Goal: Information Seeking & Learning: Learn about a topic

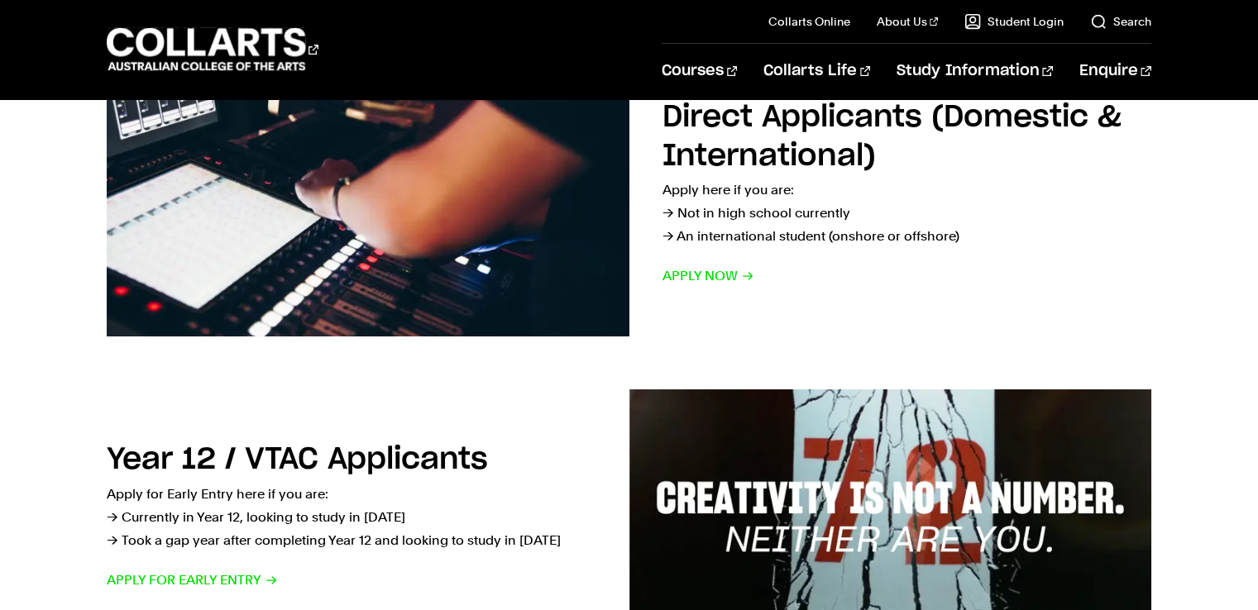
scroll to position [331, 0]
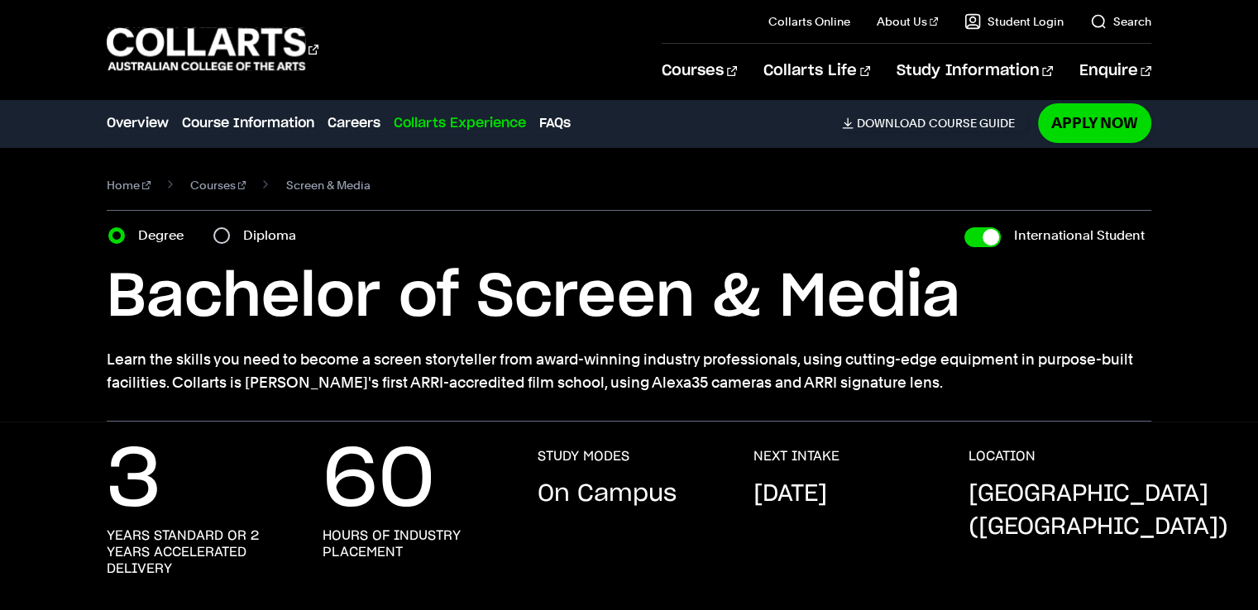
click at [229, 229] on div "Diploma" at bounding box center [259, 235] width 93 height 23
click at [223, 238] on input "Diploma" at bounding box center [221, 235] width 17 height 17
radio input "true"
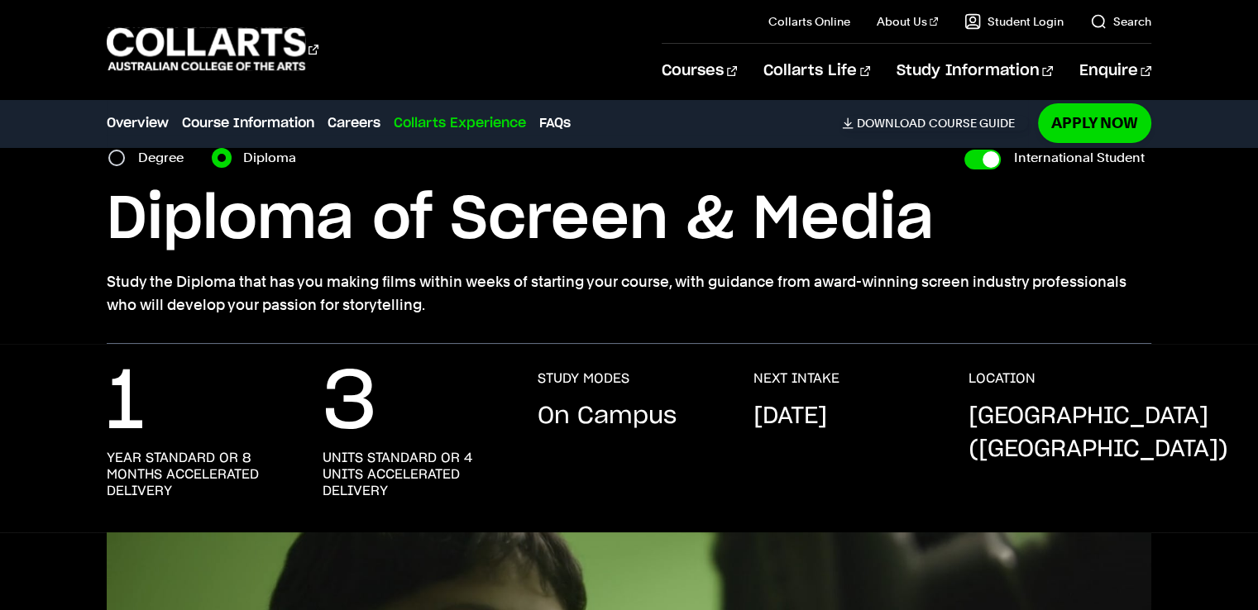
scroll to position [83, 0]
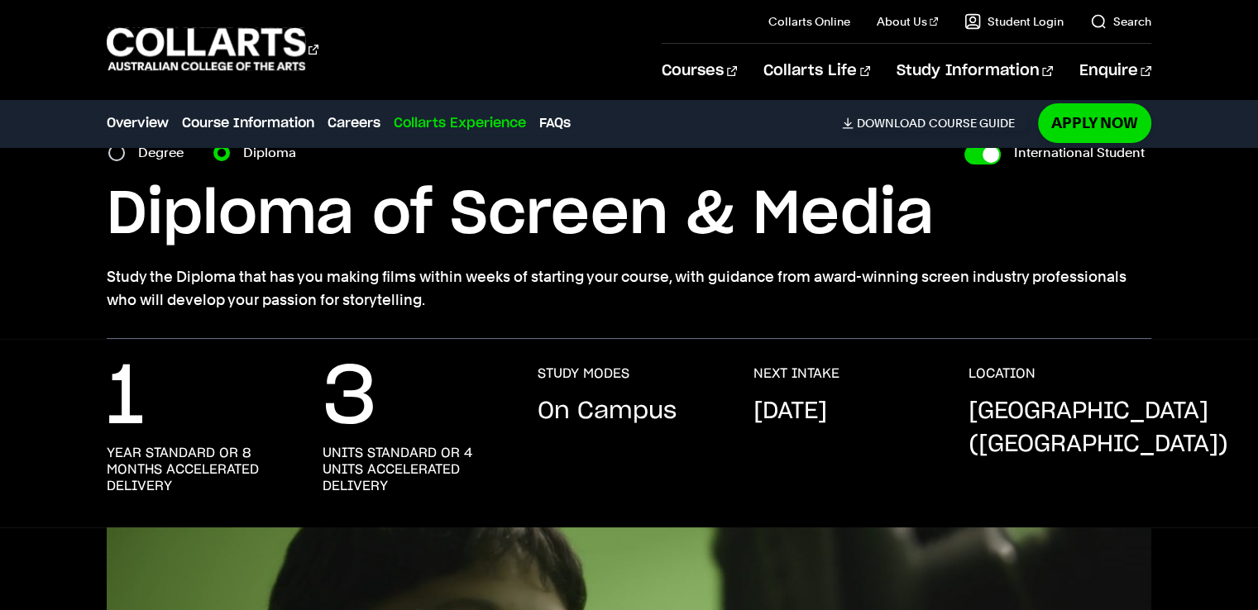
click at [146, 156] on label "Degree" at bounding box center [165, 152] width 55 height 23
click at [125, 156] on input "Degree" at bounding box center [116, 153] width 17 height 17
radio input "true"
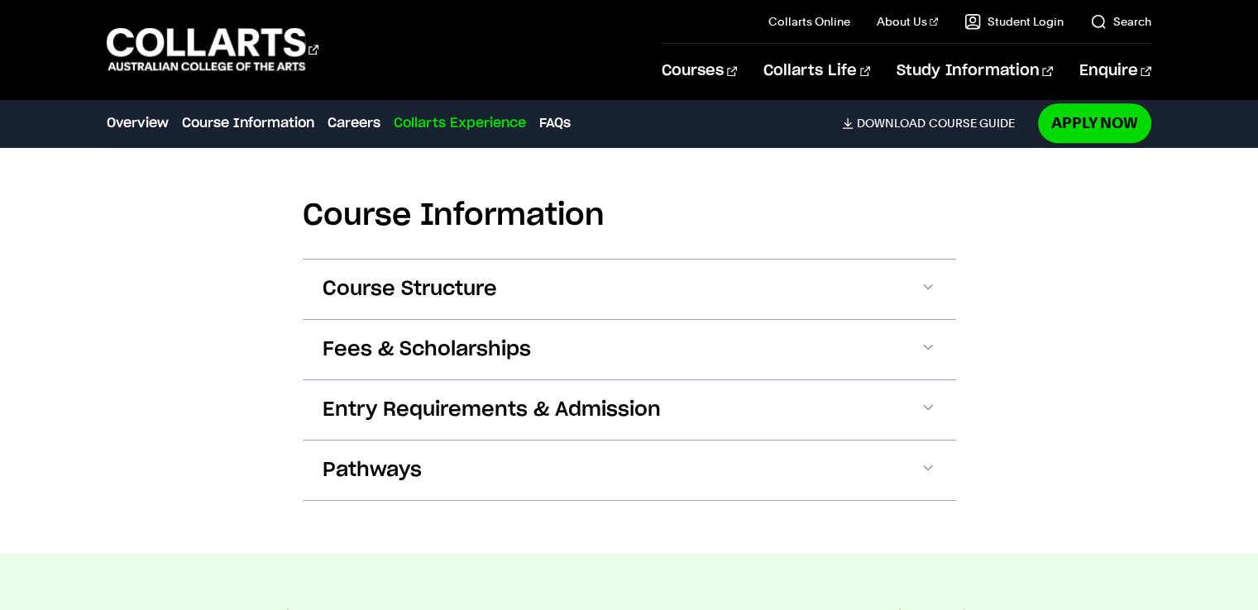
scroll to position [1596, 0]
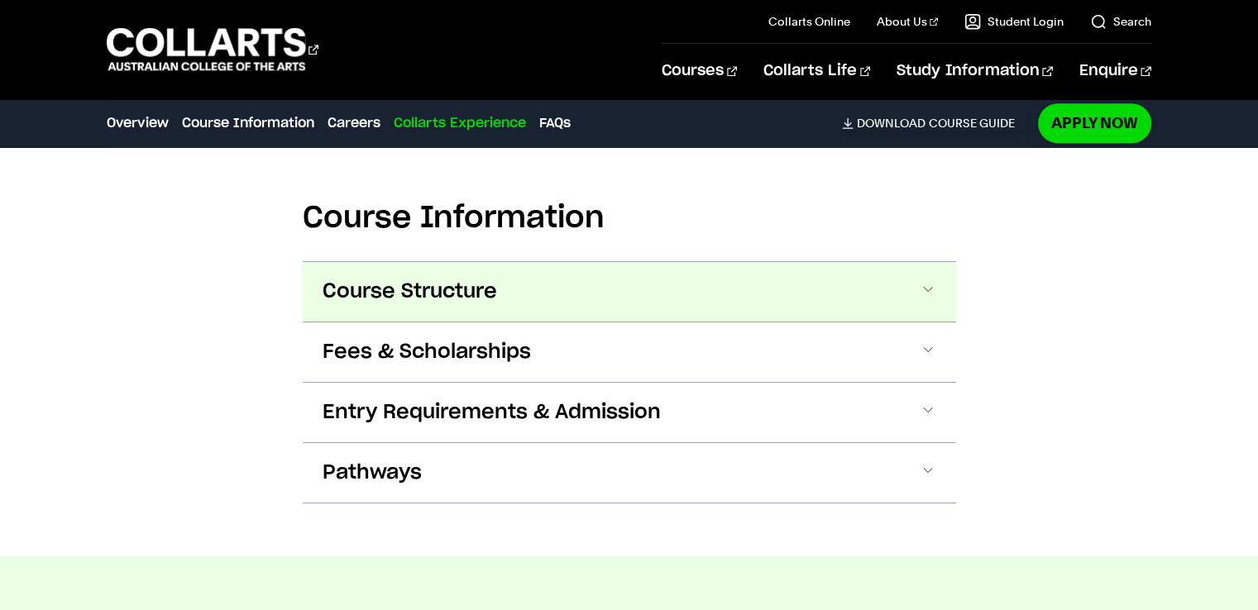
click at [953, 276] on button "Course Structure" at bounding box center [629, 292] width 653 height 60
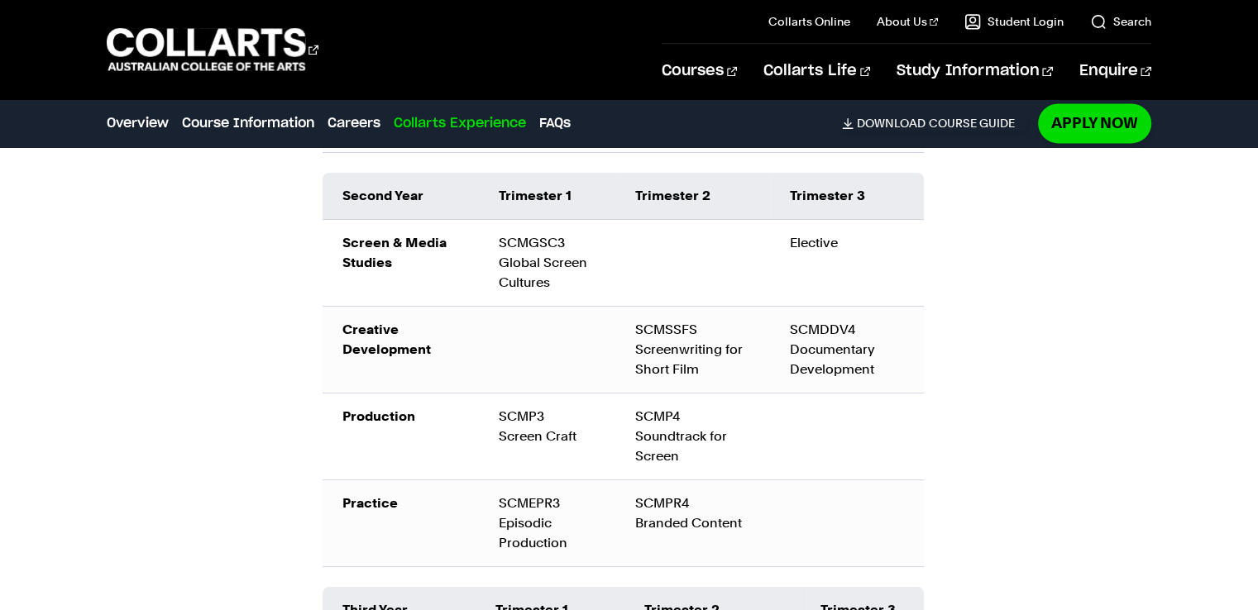
scroll to position [2376, 0]
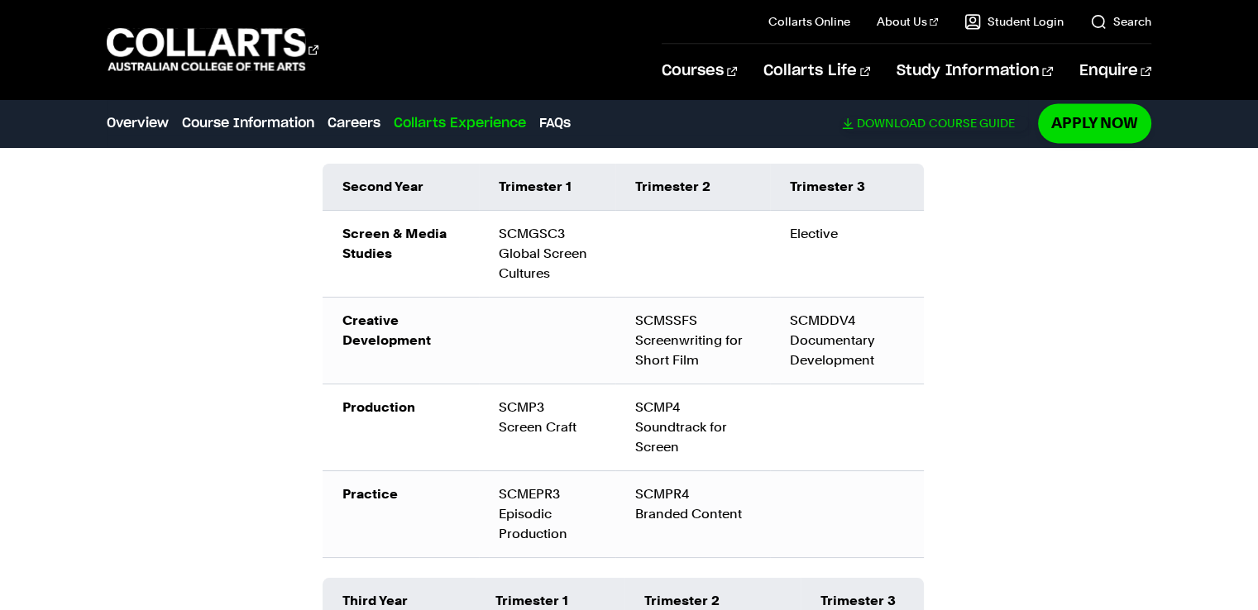
click at [951, 119] on link "Download Course Guide" at bounding box center [935, 123] width 186 height 15
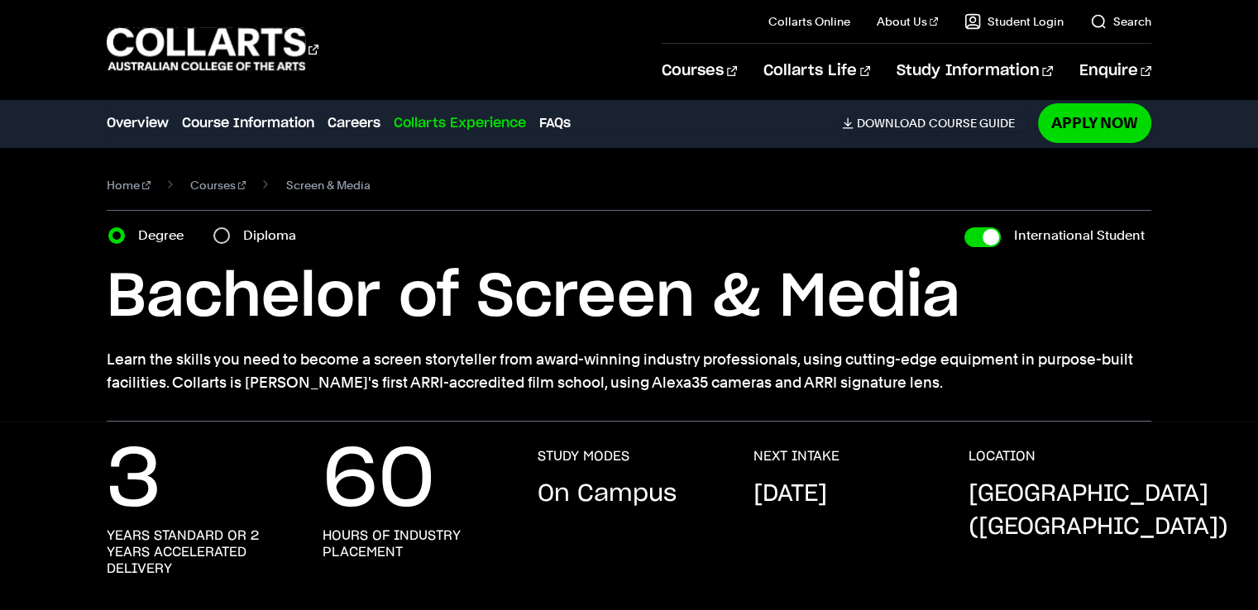
click at [231, 234] on div "Diploma" at bounding box center [259, 235] width 93 height 23
click at [224, 232] on input "Diploma" at bounding box center [221, 235] width 17 height 17
radio input "true"
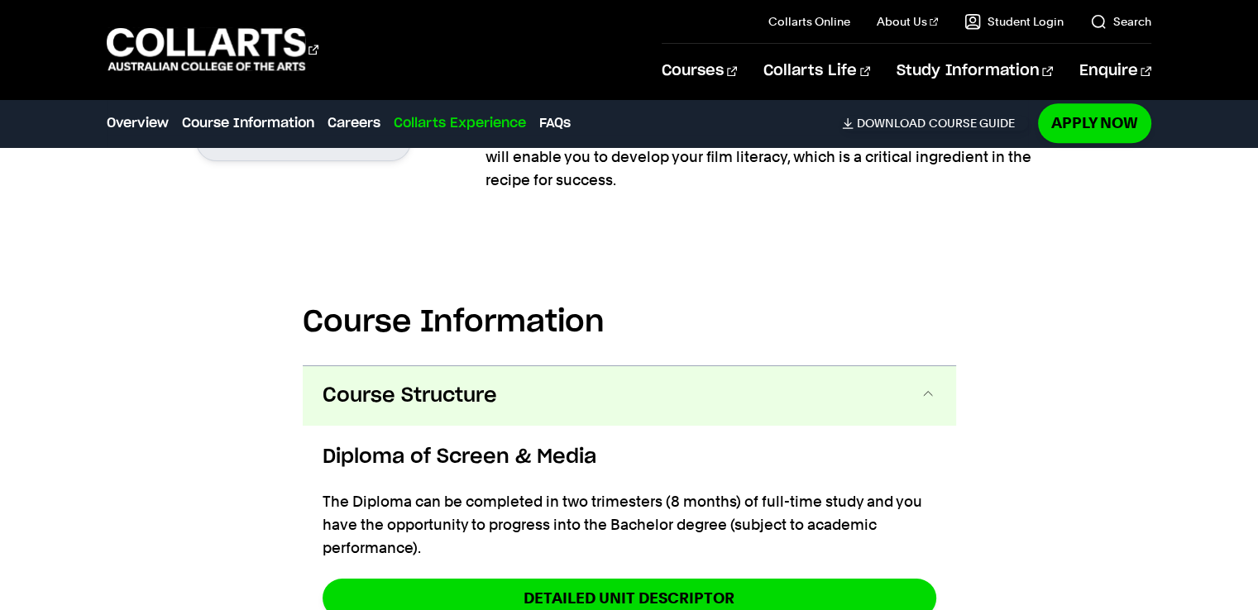
scroll to position [1570, 0]
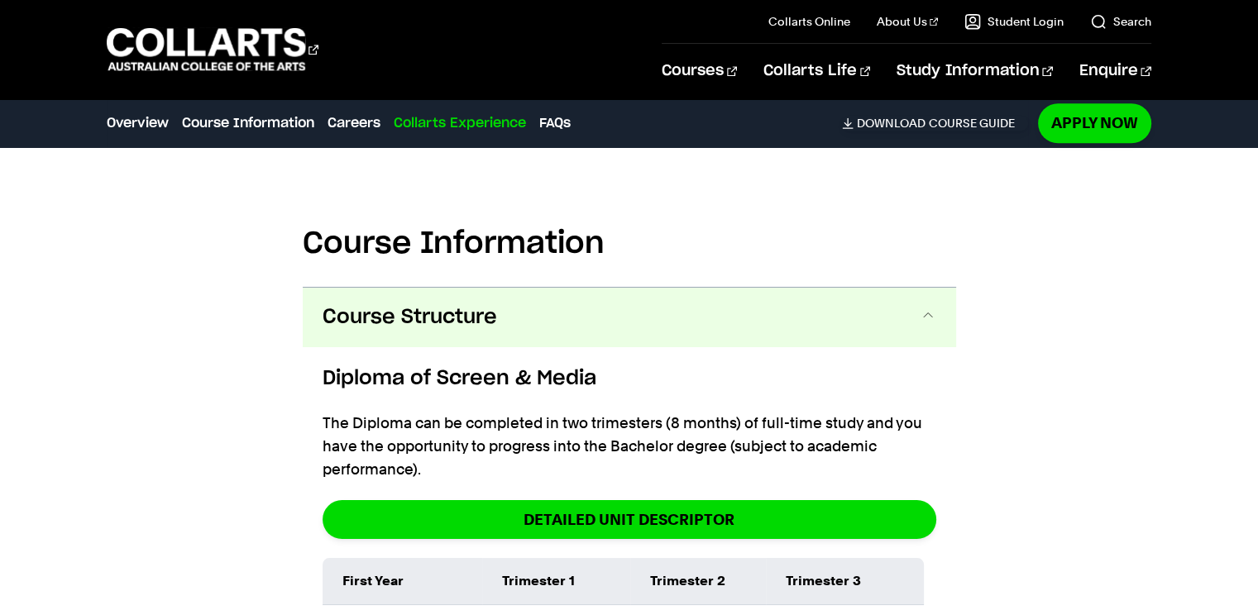
click at [873, 306] on button "Course Structure" at bounding box center [629, 318] width 653 height 60
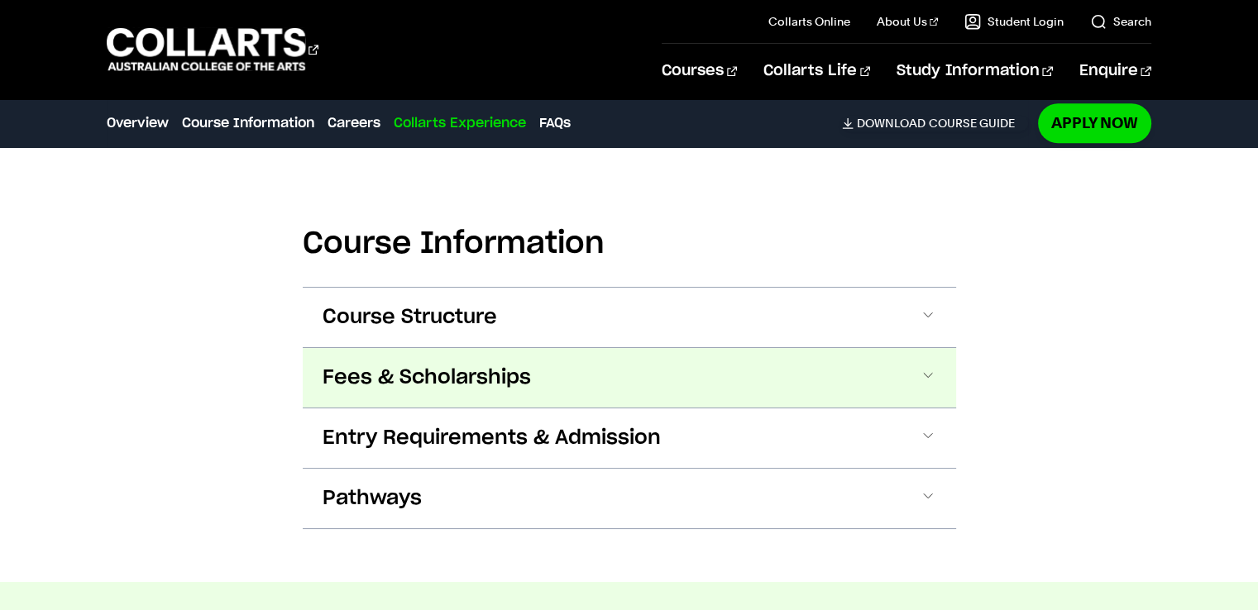
click at [476, 375] on span "Fees & Scholarships" at bounding box center [426, 378] width 208 height 26
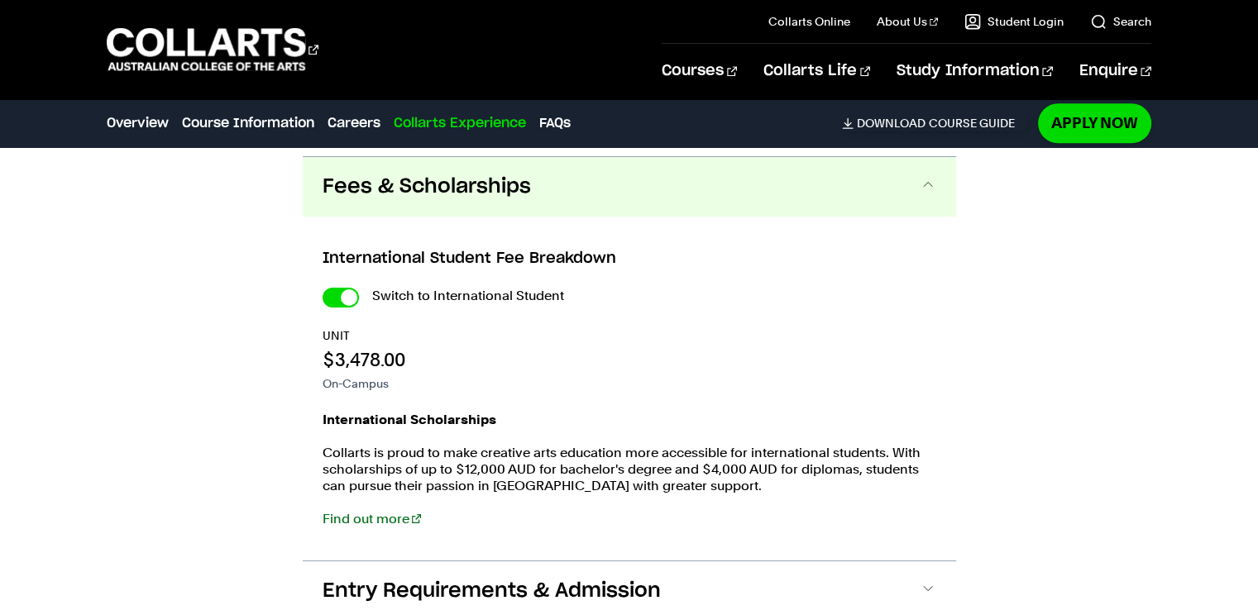
scroll to position [1768, 0]
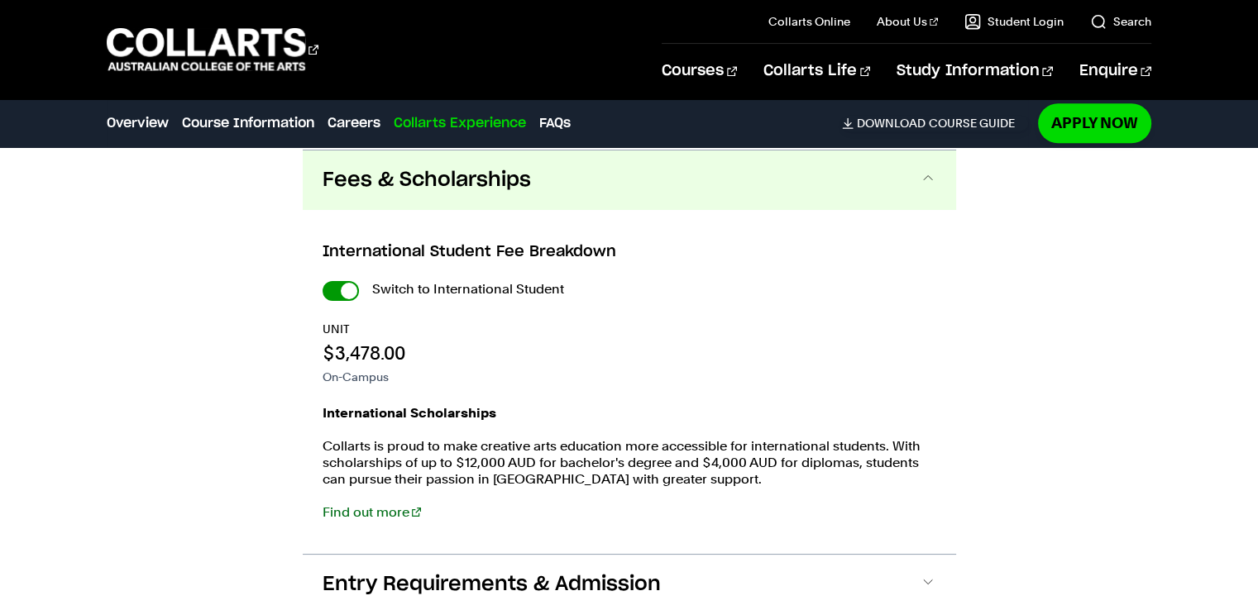
click at [330, 286] on input "International Student" at bounding box center [340, 291] width 36 height 20
checkbox input "false"
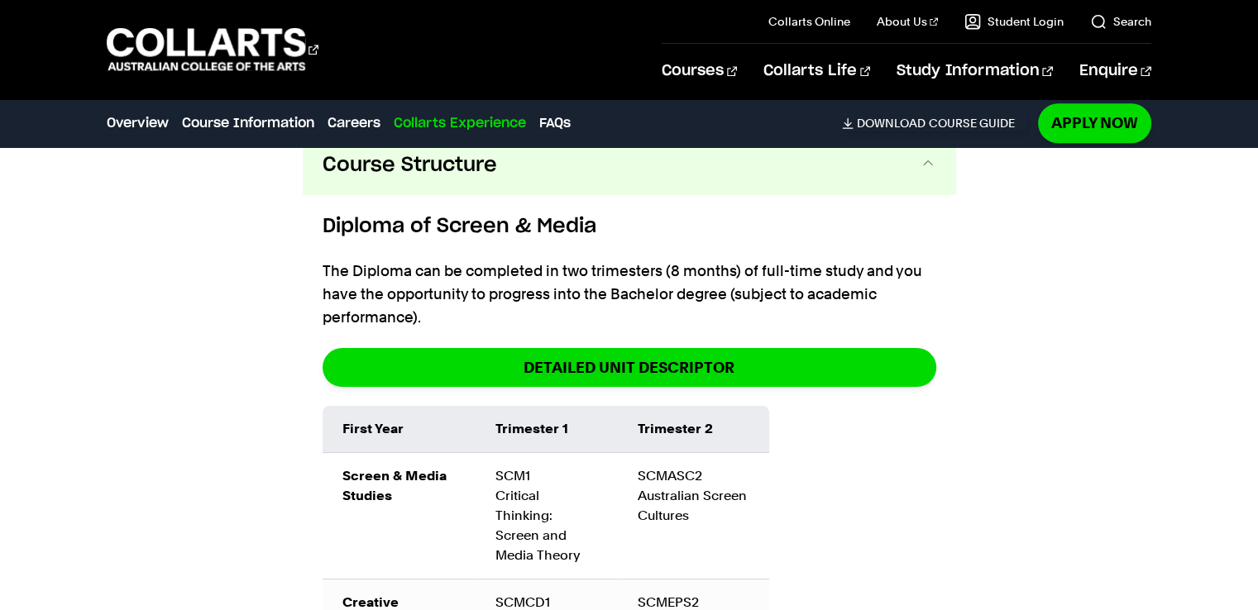
scroll to position [1652, 0]
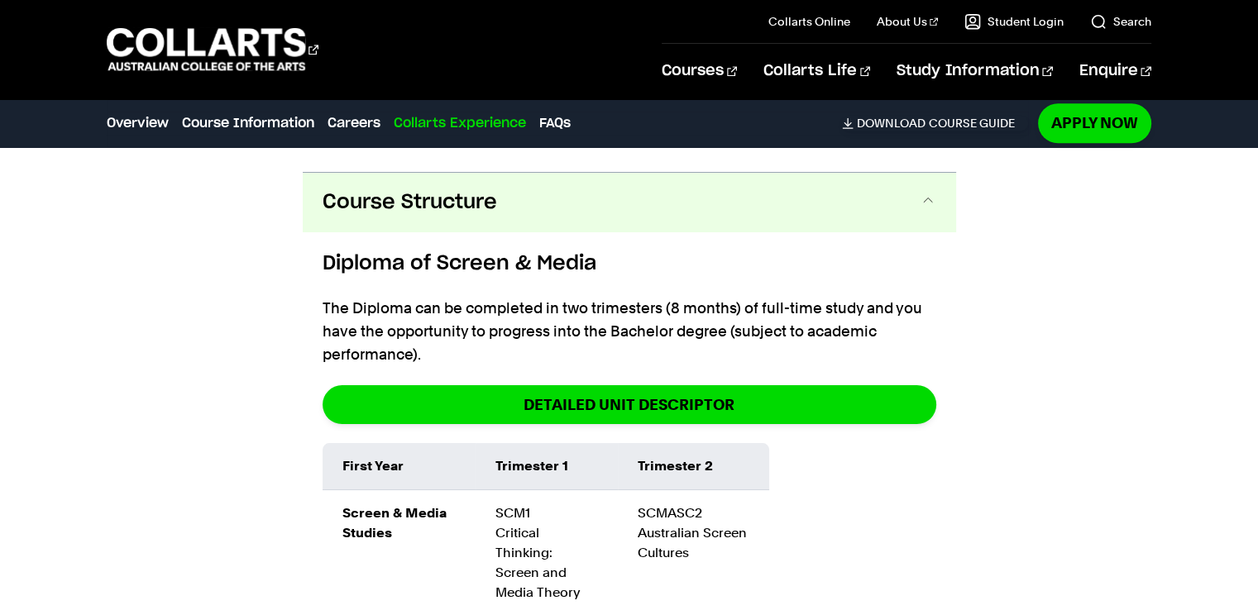
click at [843, 195] on button "Course Structure" at bounding box center [629, 203] width 653 height 60
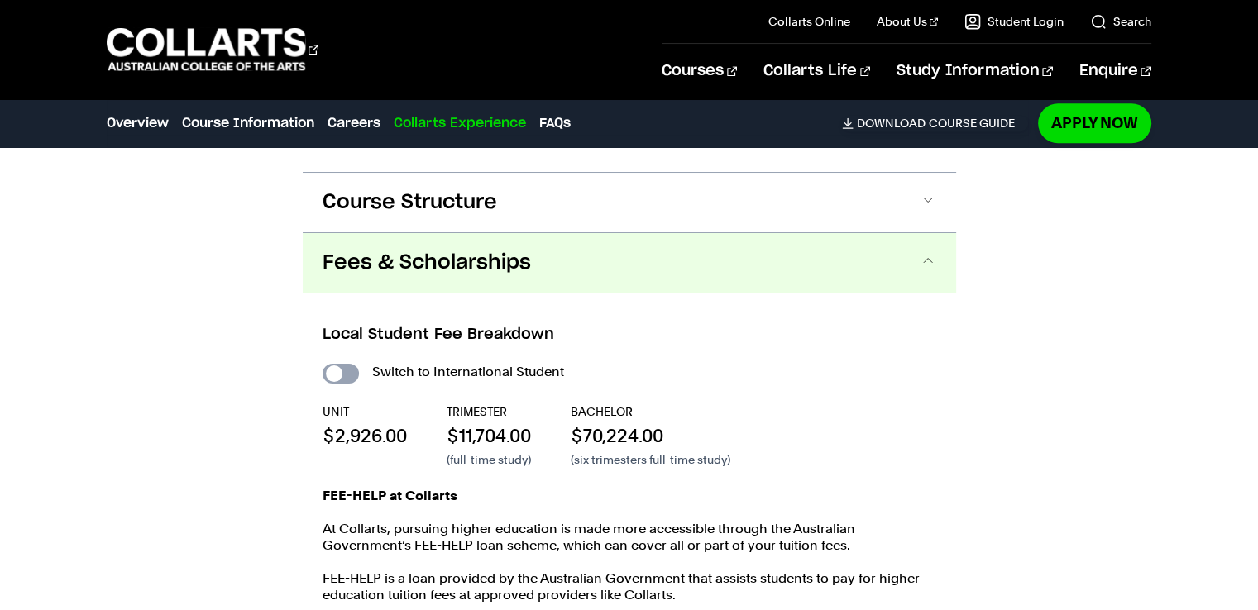
click at [337, 366] on input "International Student" at bounding box center [340, 374] width 36 height 20
checkbox input "true"
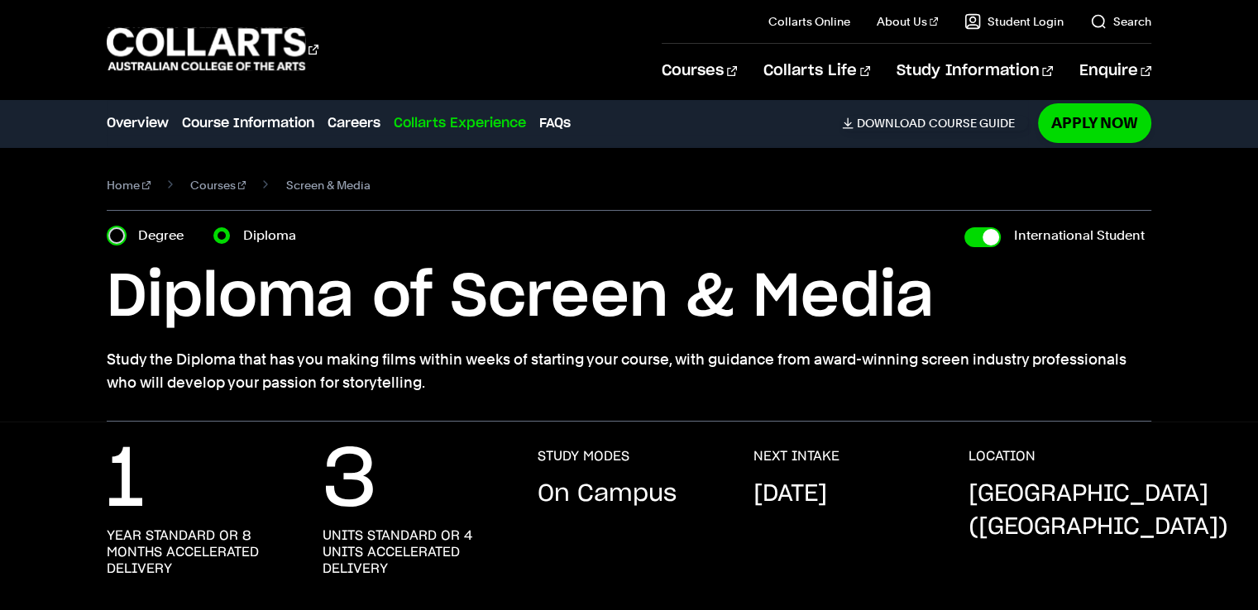
click at [116, 234] on input "Degree" at bounding box center [116, 235] width 17 height 17
radio input "true"
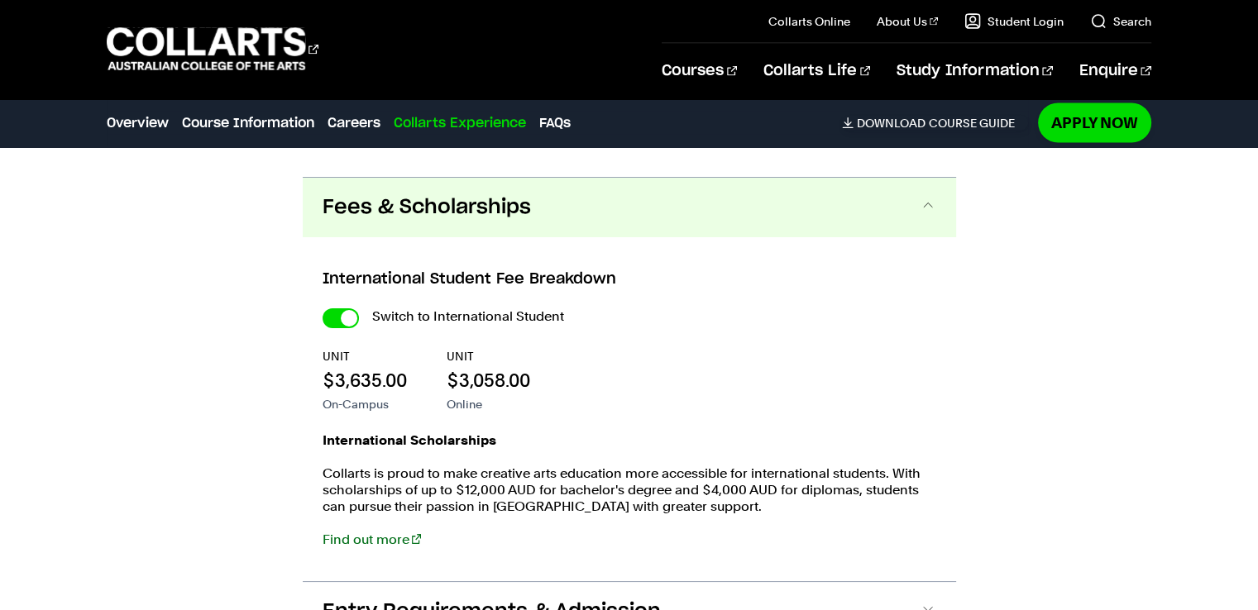
scroll to position [3275, 0]
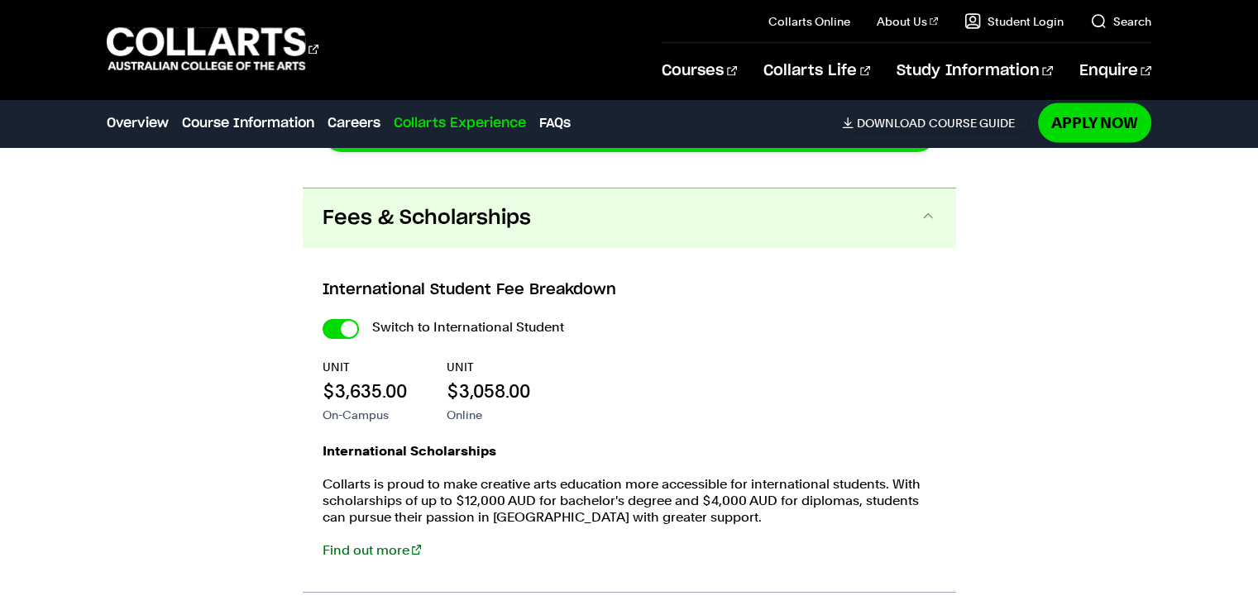
drag, startPoint x: 361, startPoint y: 543, endPoint x: 423, endPoint y: 464, distance: 100.7
click at [361, 544] on link "Find out more" at bounding box center [371, 550] width 98 height 16
click at [1101, 130] on link "Apply Now" at bounding box center [1094, 122] width 113 height 39
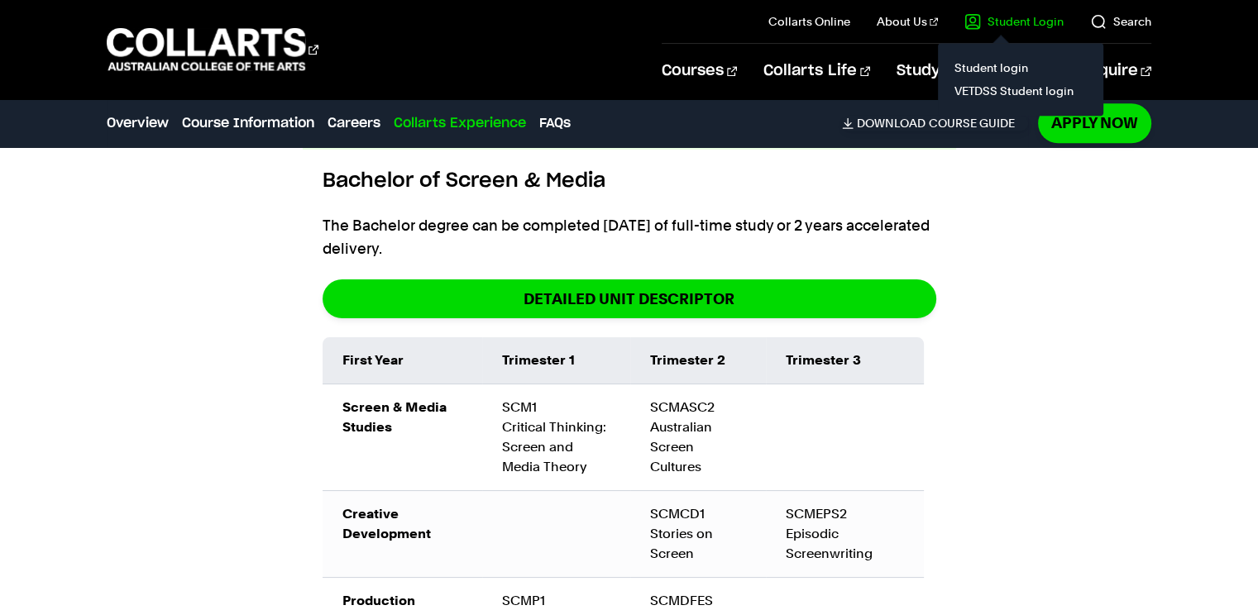
scroll to position [53, 0]
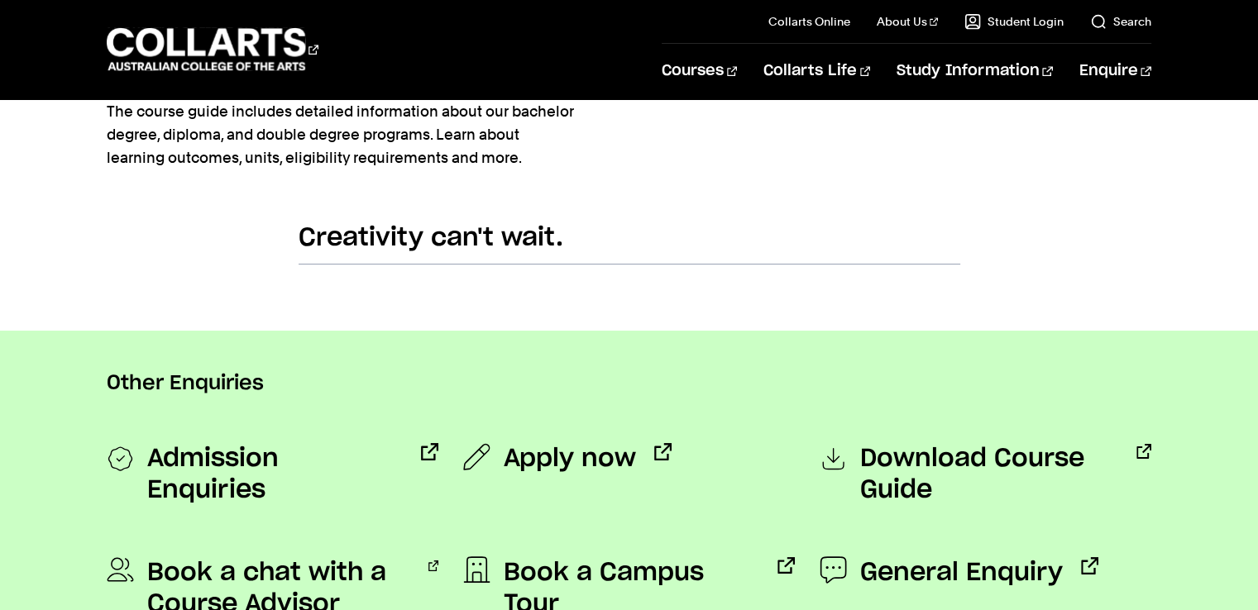
scroll to position [1139, 0]
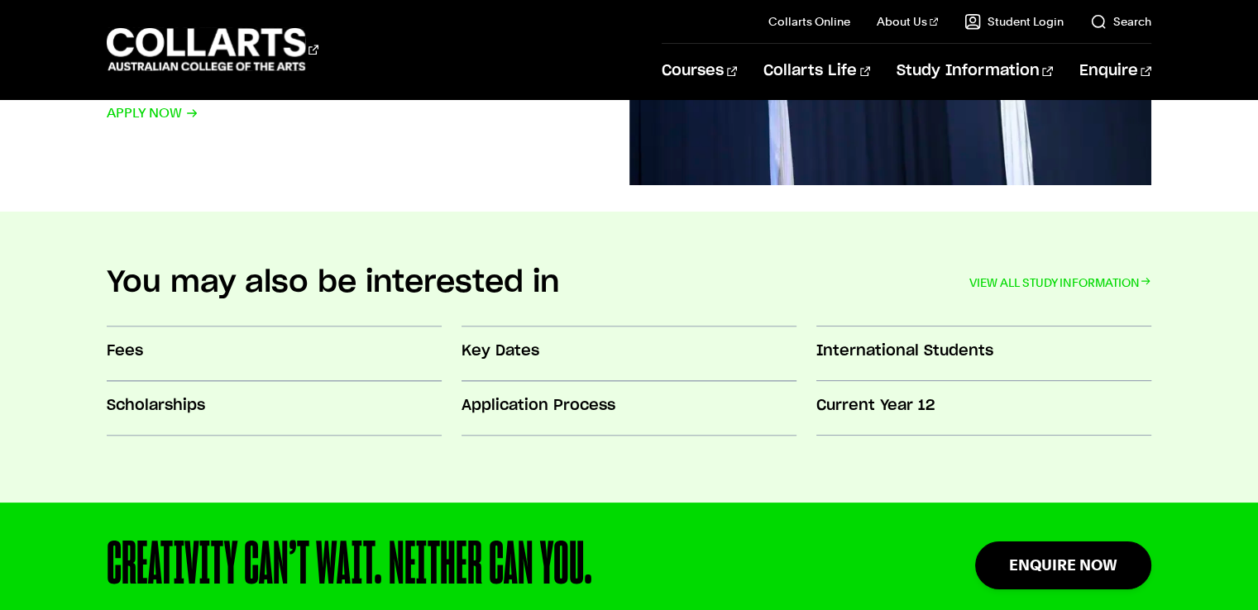
scroll to position [1456, 0]
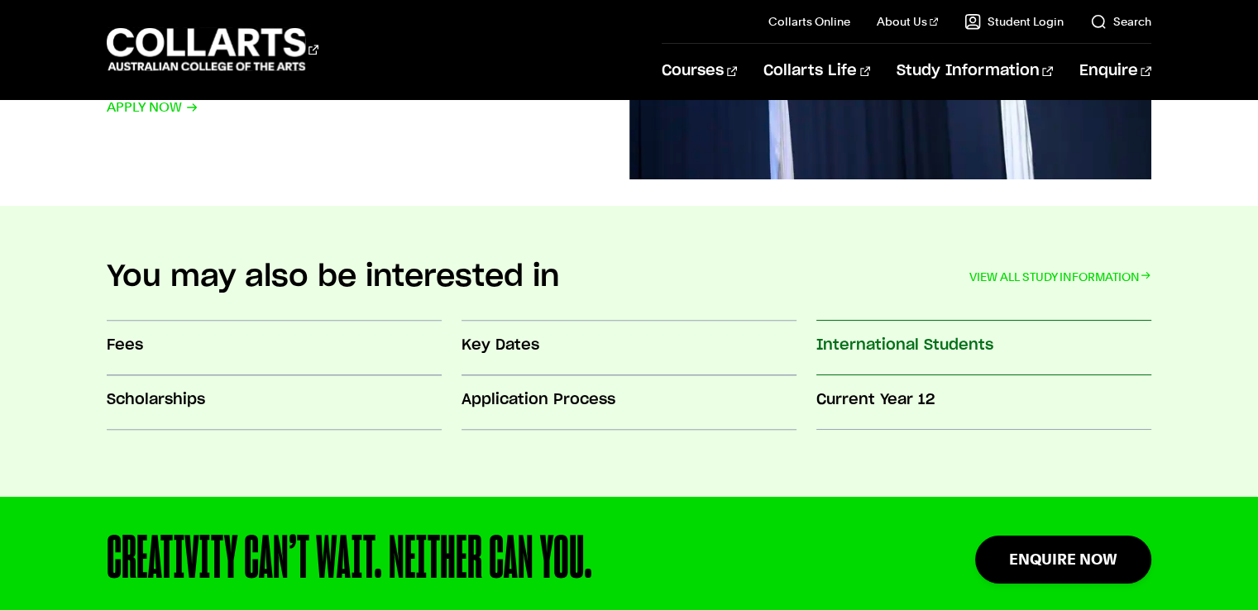
click at [853, 345] on h3 "International Students" at bounding box center [983, 345] width 335 height 21
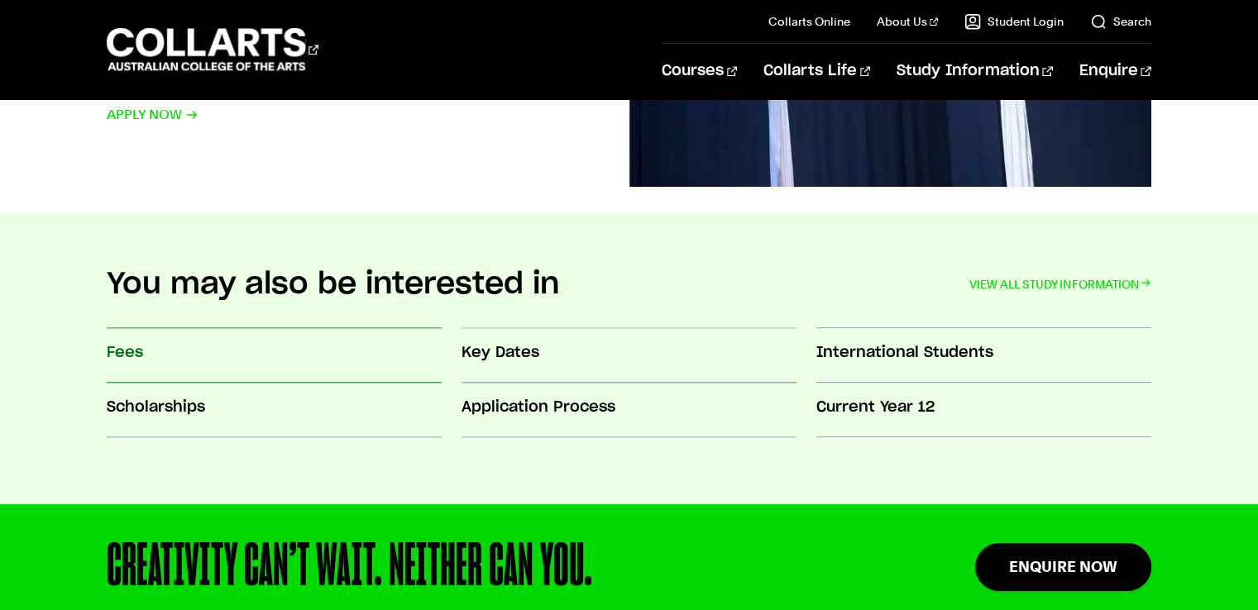
click at [177, 356] on h3 "Fees" at bounding box center [274, 352] width 335 height 21
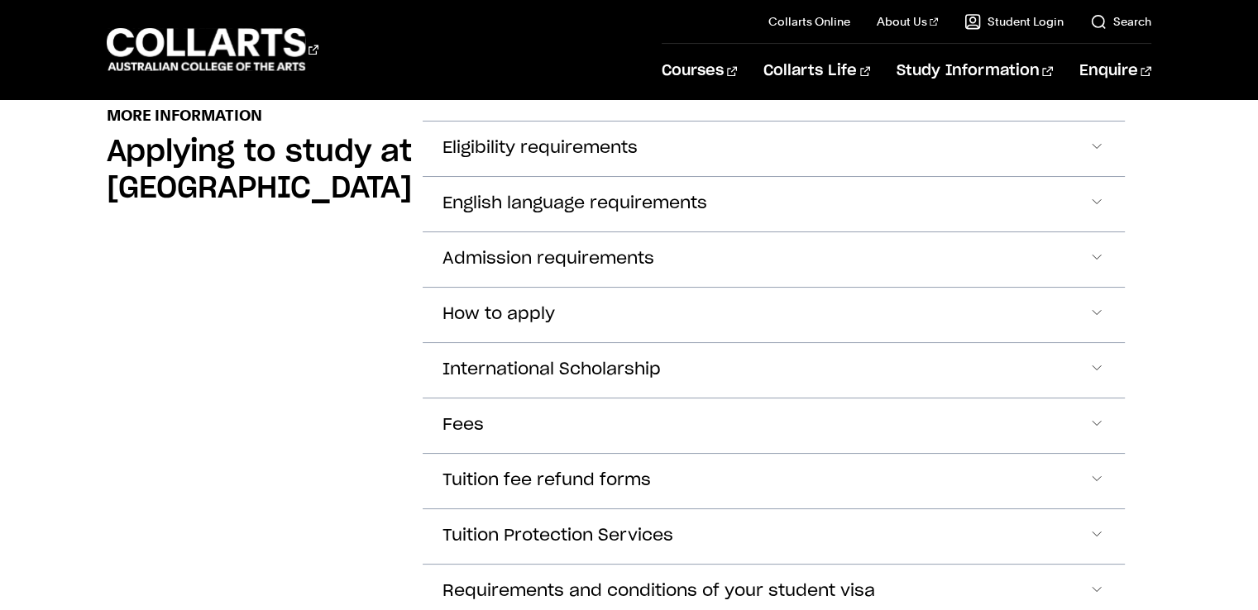
scroll to position [1971, 0]
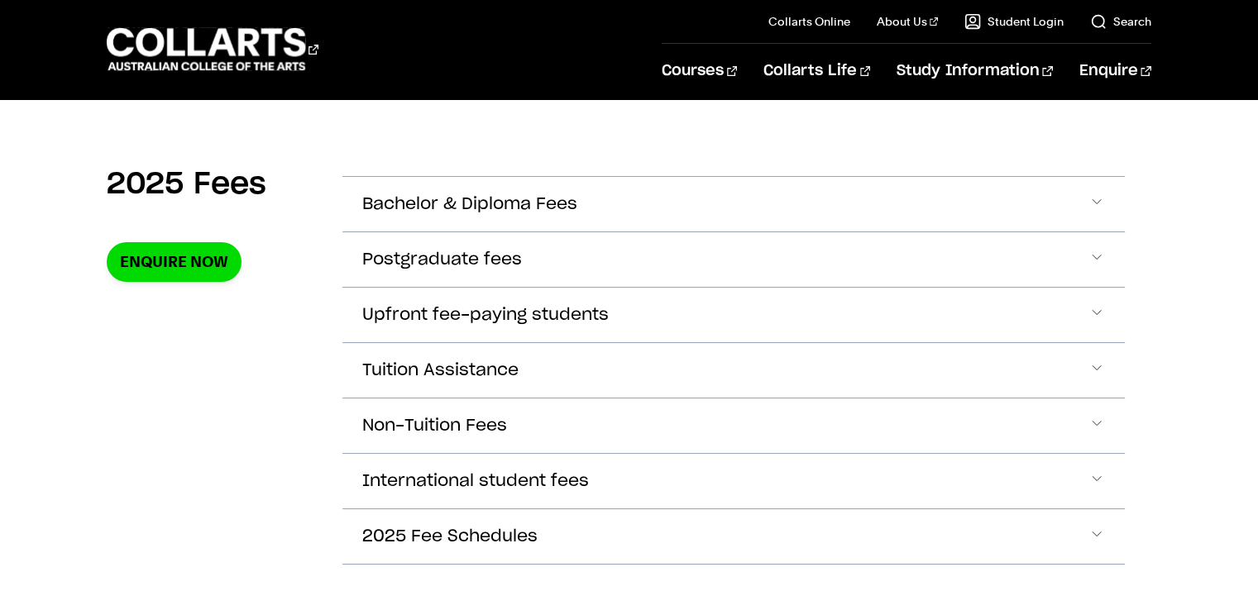
scroll to position [562, 0]
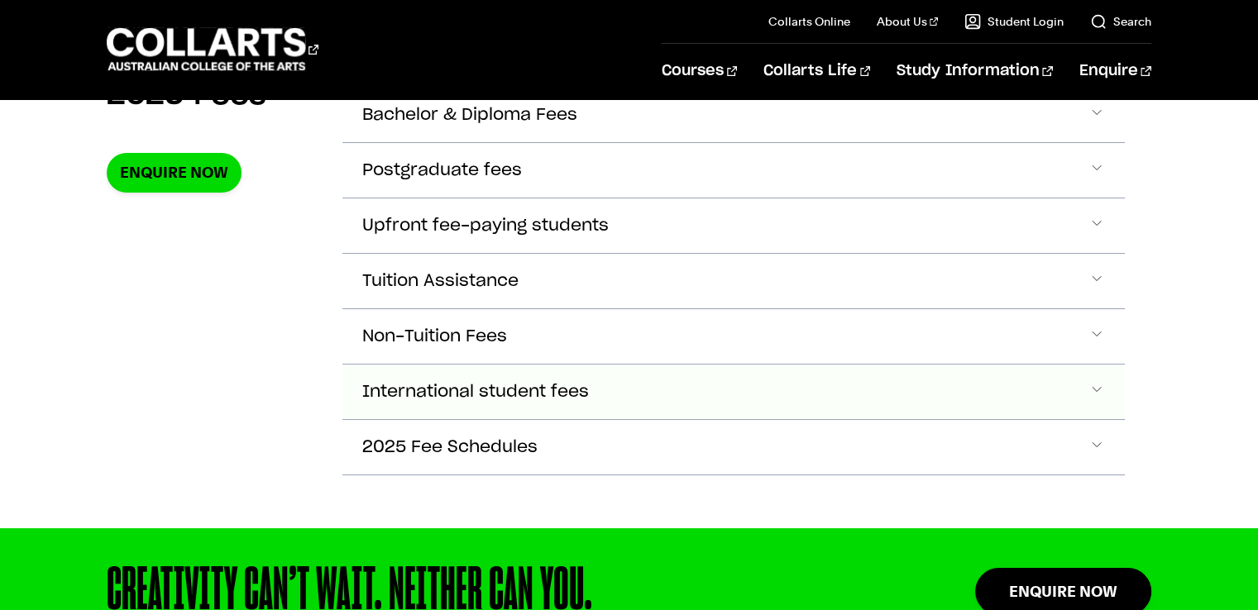
click at [974, 386] on button "International student fees" at bounding box center [732, 392] width 781 height 55
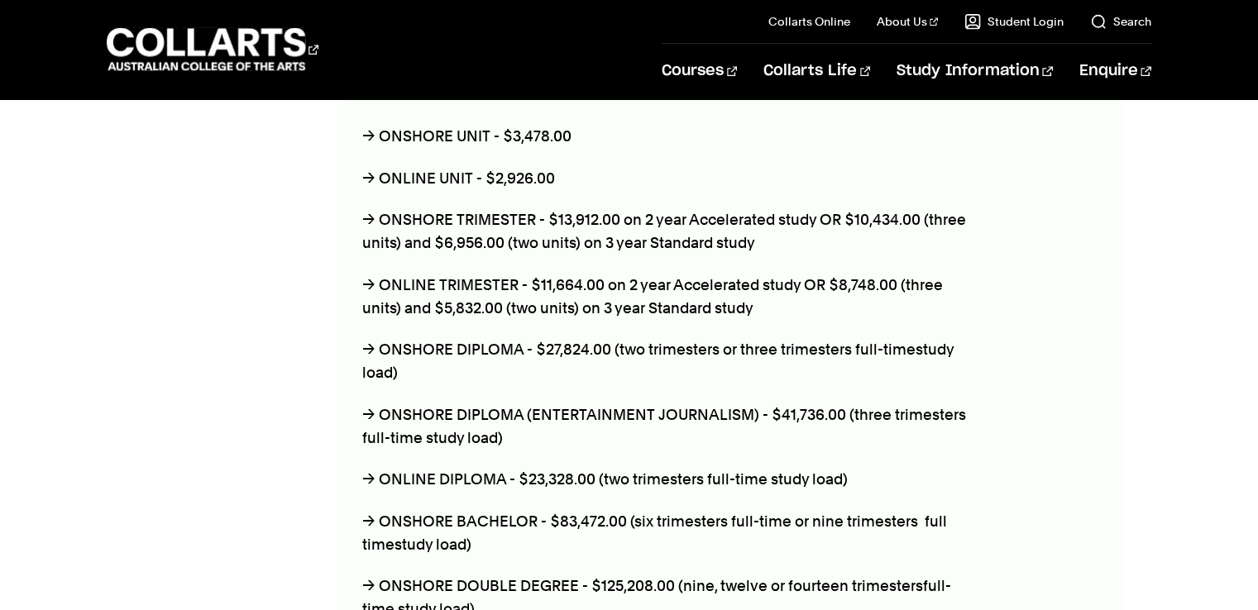
scroll to position [1020, 0]
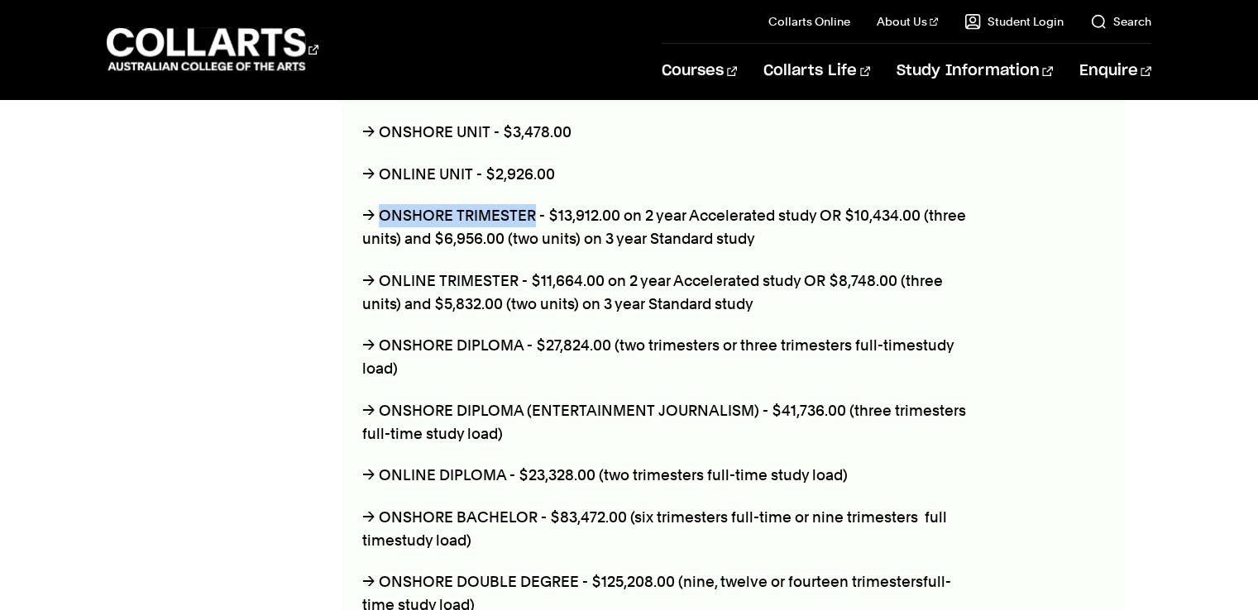
drag, startPoint x: 380, startPoint y: 206, endPoint x: 529, endPoint y: 213, distance: 149.0
click at [529, 213] on p "→ ONSHORE TRIMESTER - $13,912.00 on 2 year Accelerated study OR $10,434.00 (thr…" at bounding box center [669, 227] width 614 height 46
copy p "ONSHORE TRIMESTER"
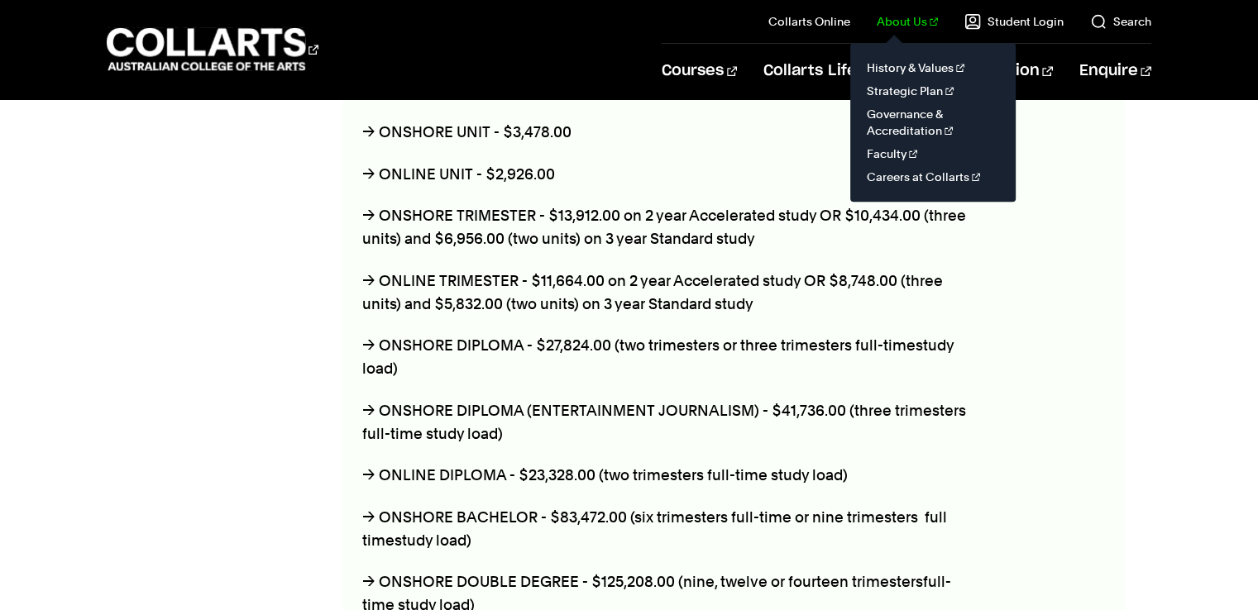
drag, startPoint x: 801, startPoint y: 155, endPoint x: 910, endPoint y: 5, distance: 184.8
click at [800, 151] on div "BACHELOR & DIPLOMA FEES → ONSHORE UNIT - $3,478.00 → ONLINE UNIT - $2,926.00 → …" at bounding box center [668, 423] width 653 height 756
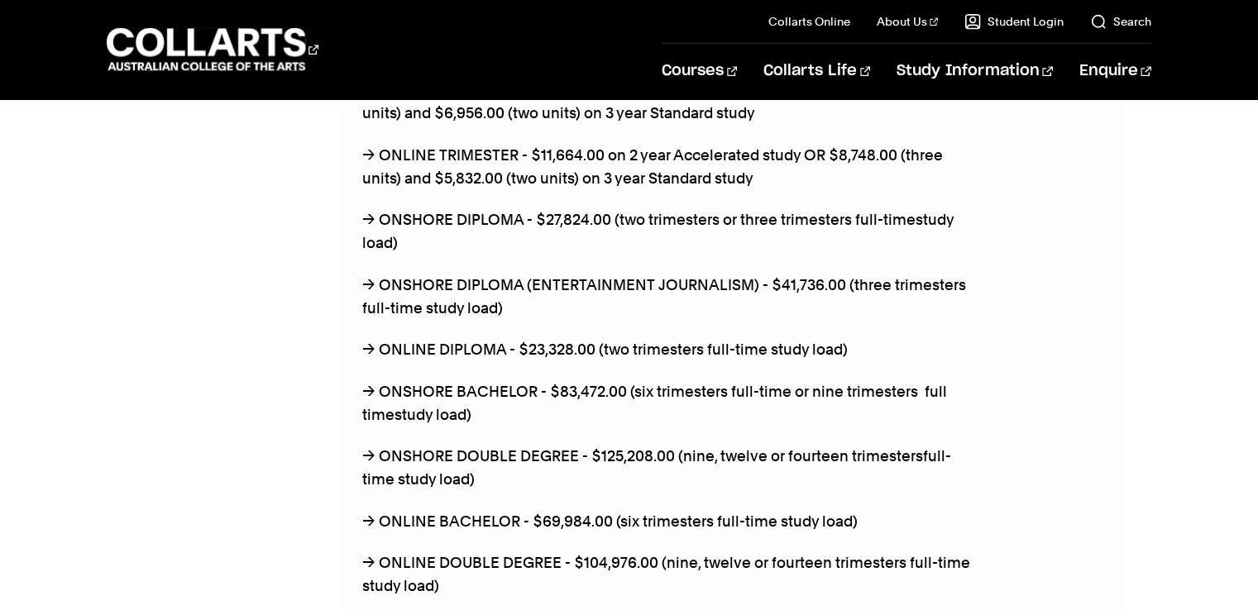
scroll to position [1185, 0]
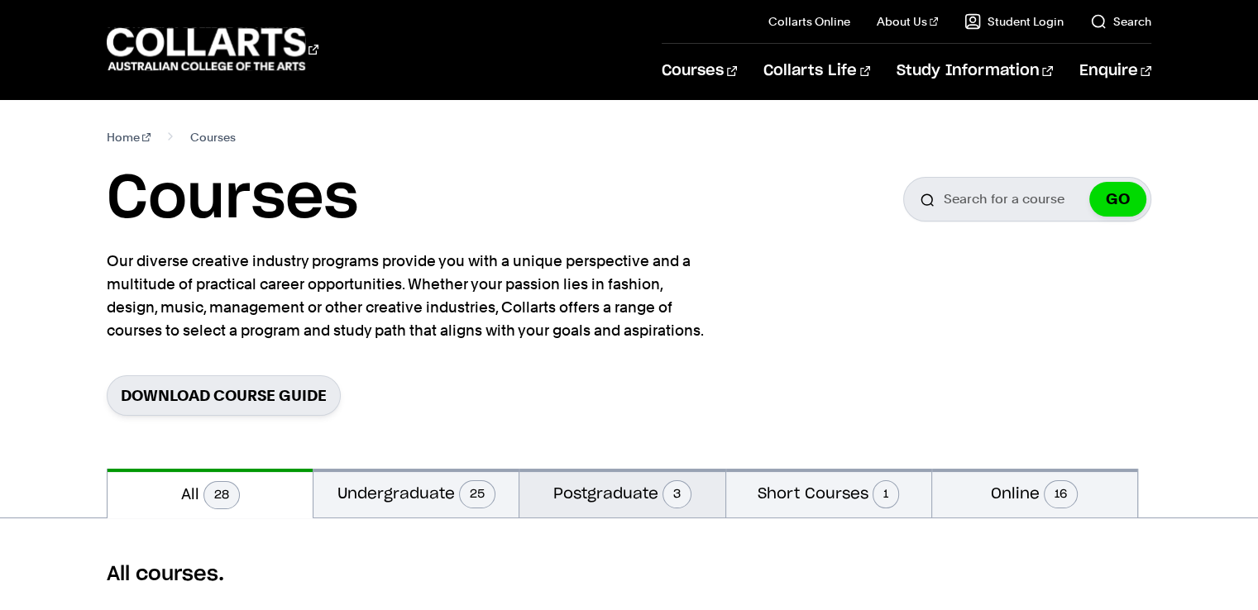
click at [559, 490] on button "Postgraduate 3" at bounding box center [621, 493] width 205 height 49
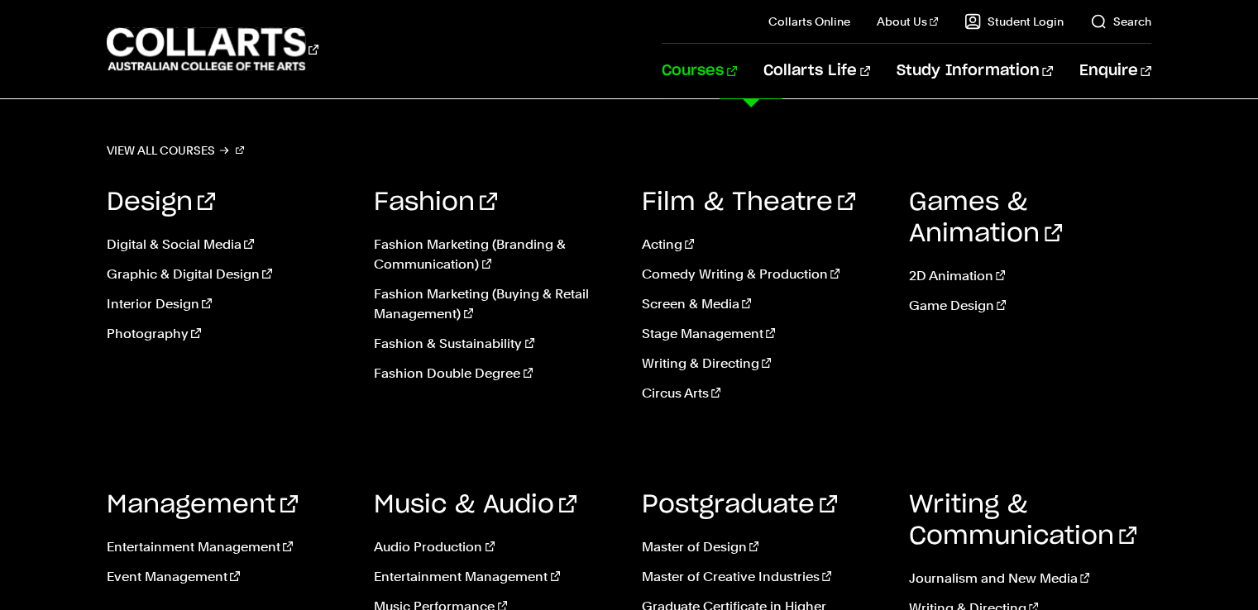
click at [737, 74] on link "Courses" at bounding box center [699, 71] width 75 height 55
click at [684, 302] on link "Screen & Media" at bounding box center [763, 304] width 242 height 20
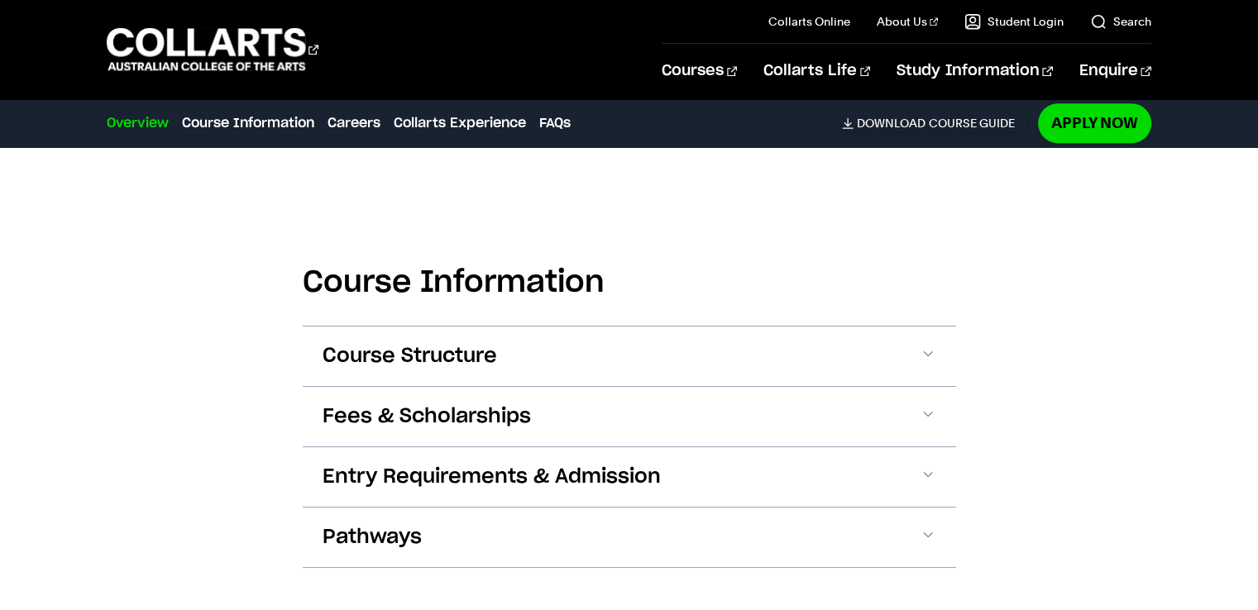
scroll to position [1540, 0]
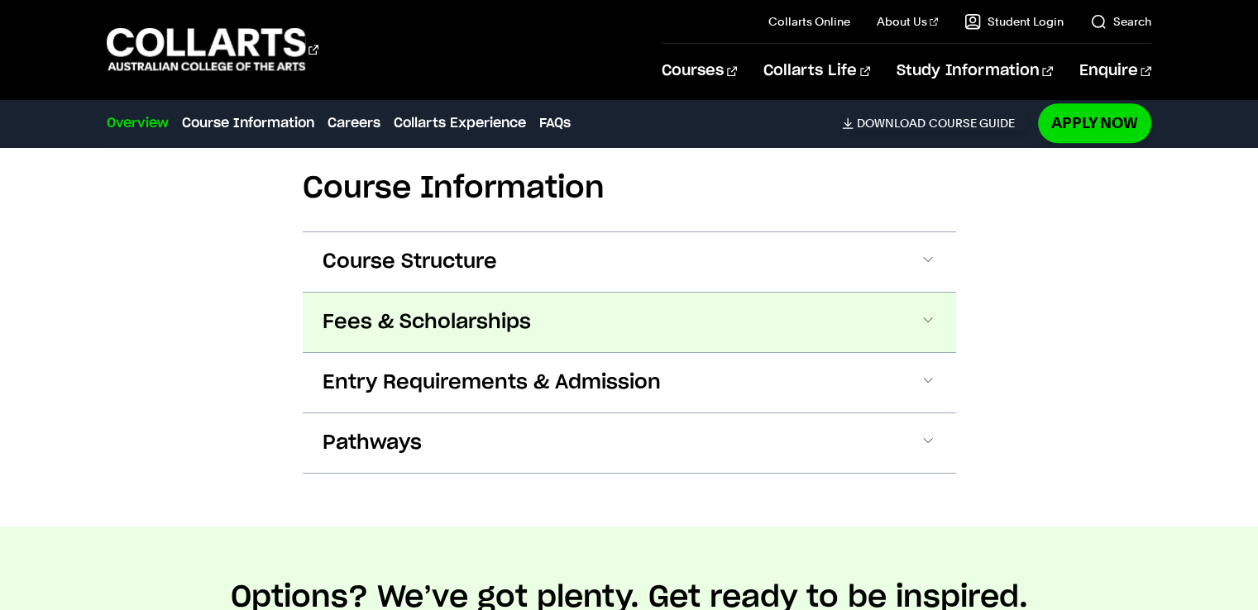
click at [651, 327] on button "Fees & Scholarships" at bounding box center [629, 323] width 653 height 60
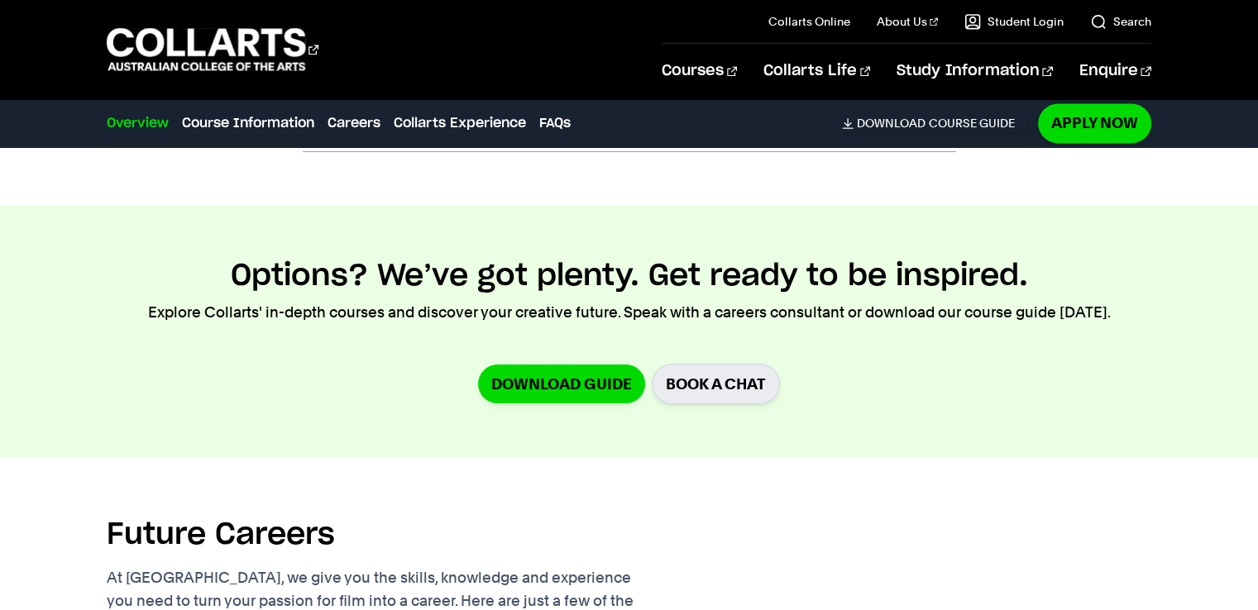
scroll to position [2340, 0]
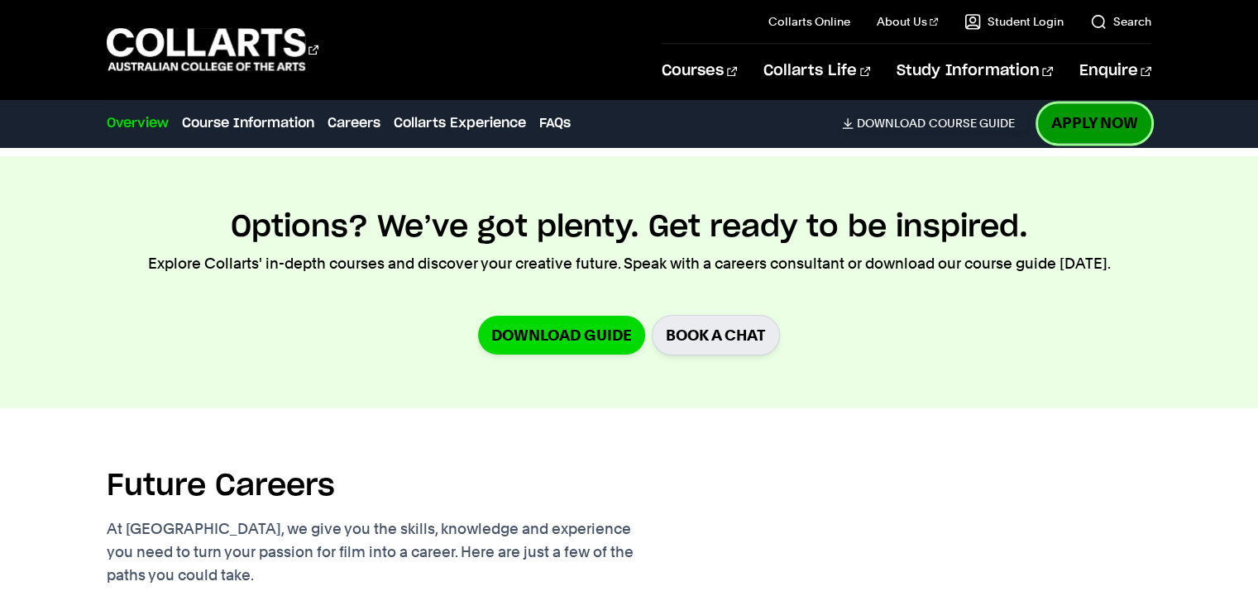
click at [1122, 133] on link "Apply Now" at bounding box center [1094, 122] width 113 height 39
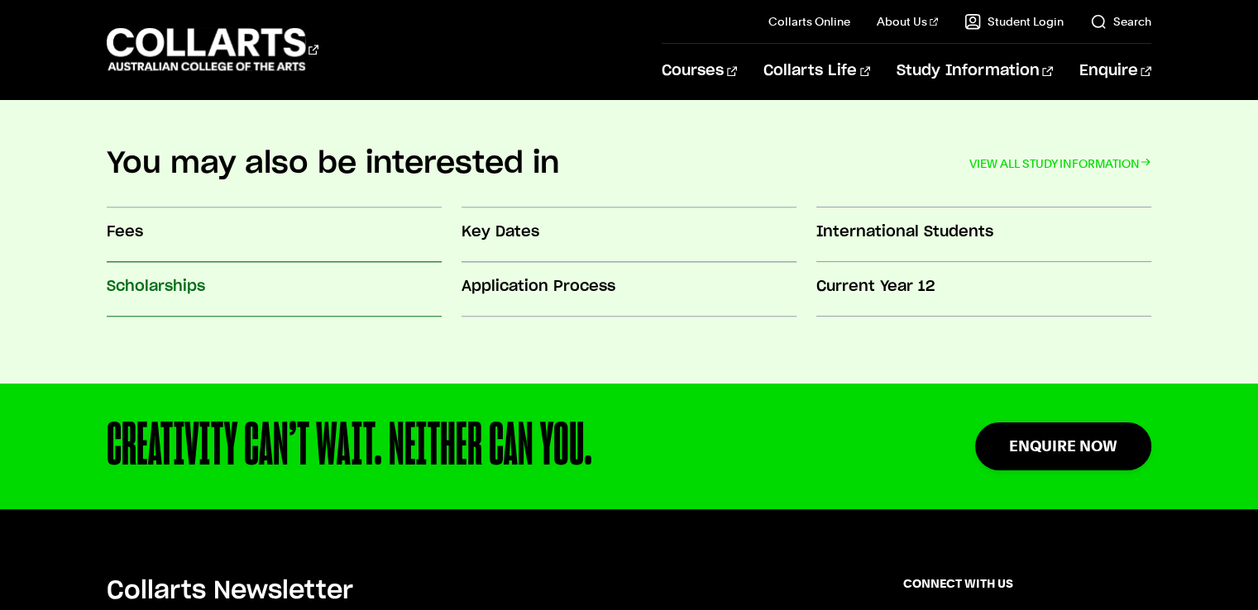
scroll to position [1564, 0]
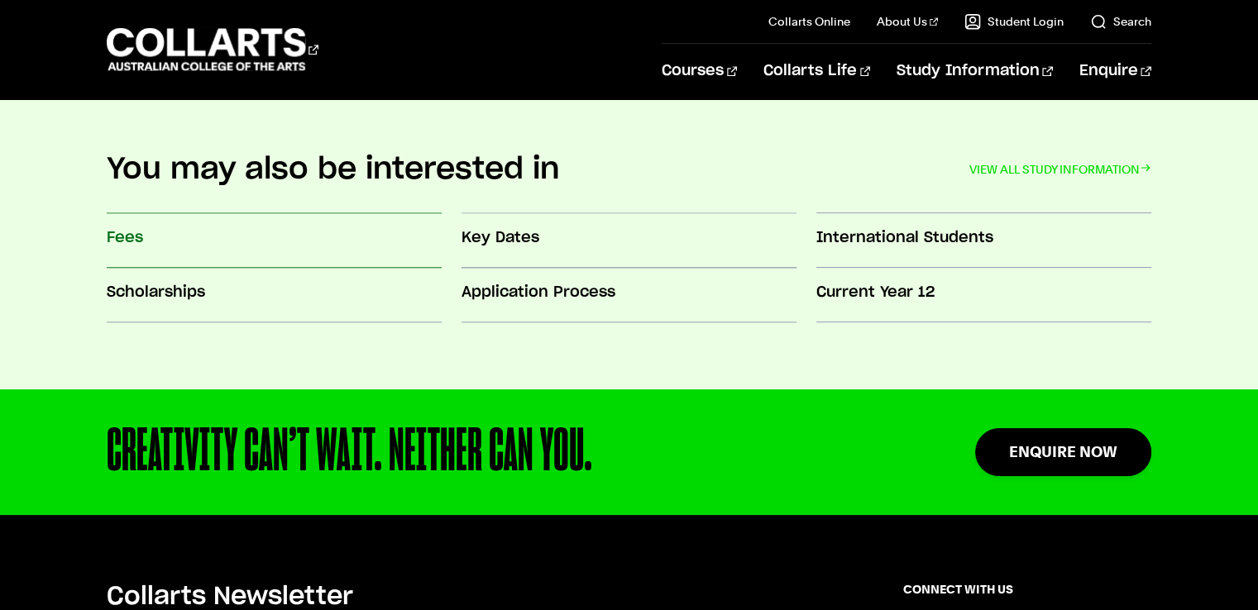
click at [146, 241] on h3 "Fees" at bounding box center [274, 237] width 335 height 21
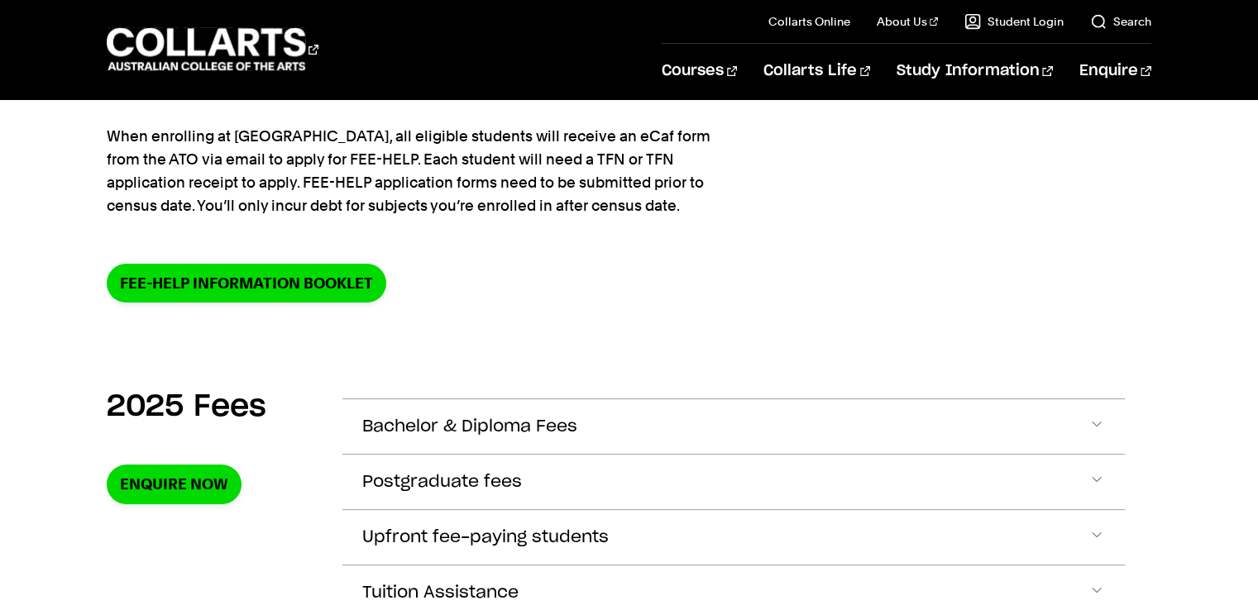
scroll to position [510, 0]
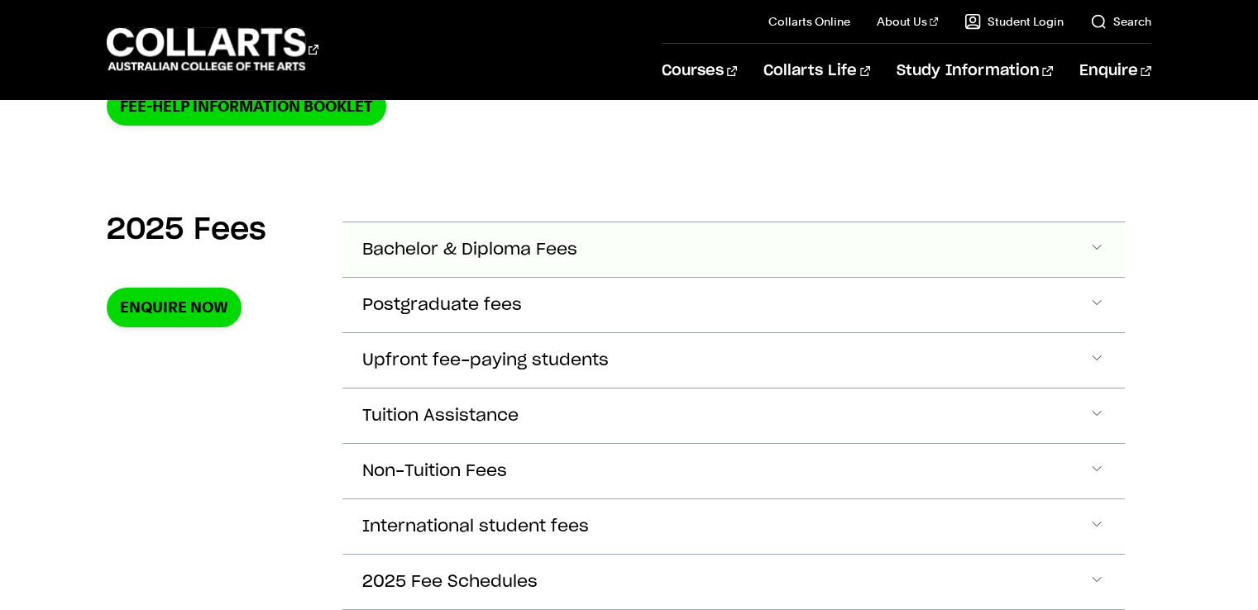
click at [556, 246] on span "Bachelor & Diploma Fees" at bounding box center [469, 250] width 215 height 19
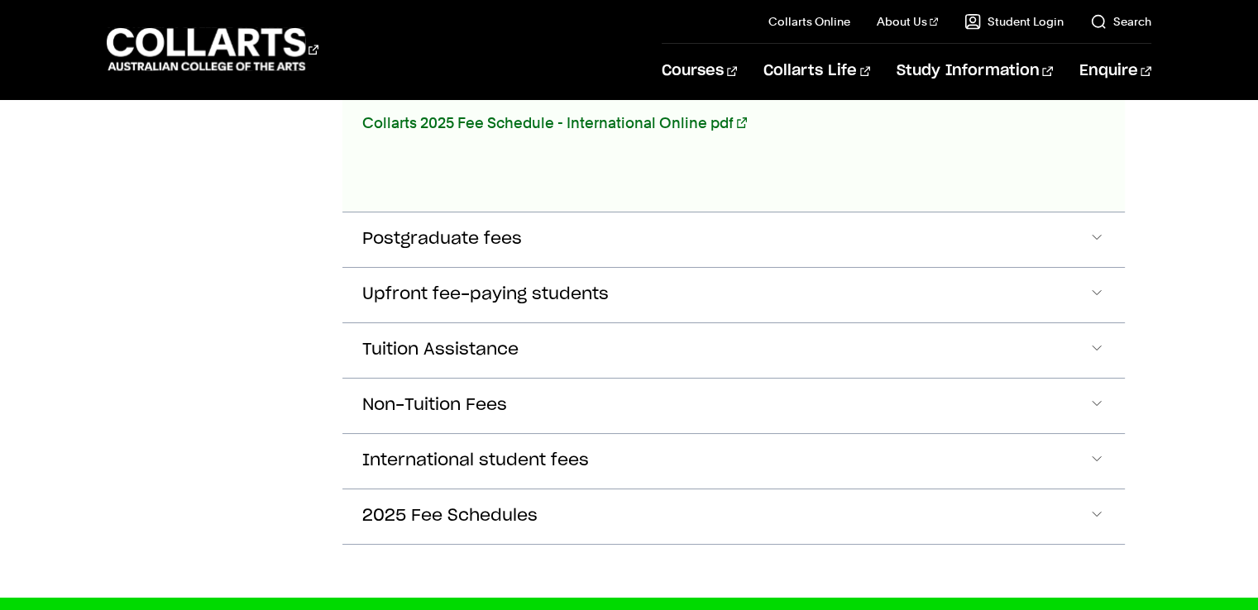
scroll to position [1185, 0]
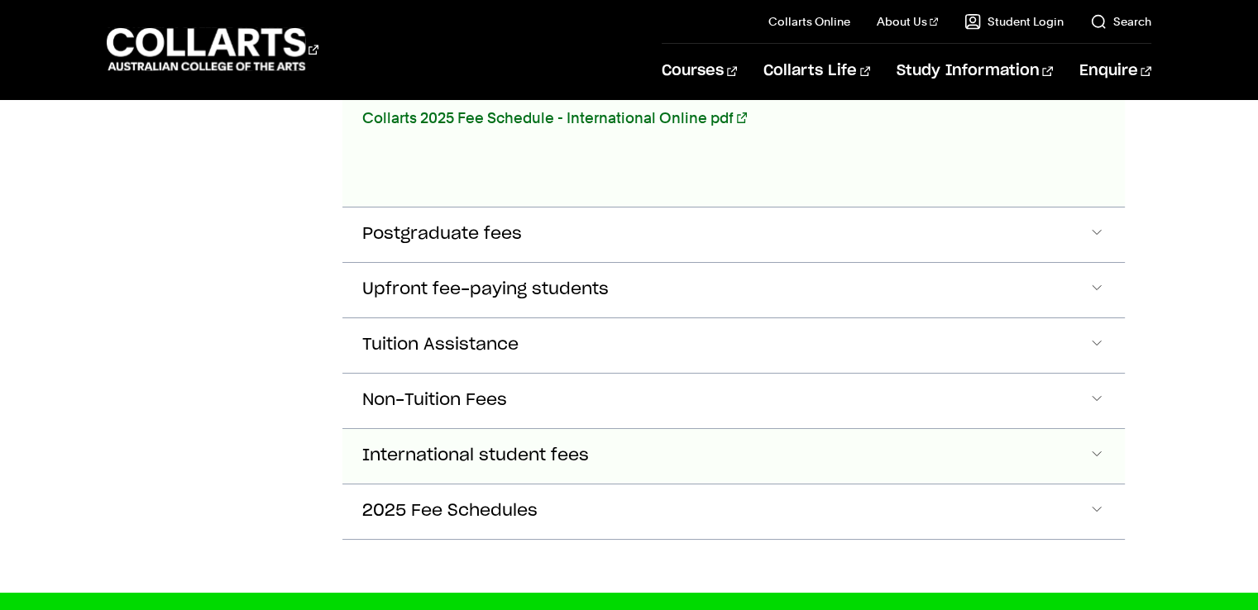
click at [1009, 444] on button "International student fees" at bounding box center [732, 456] width 781 height 55
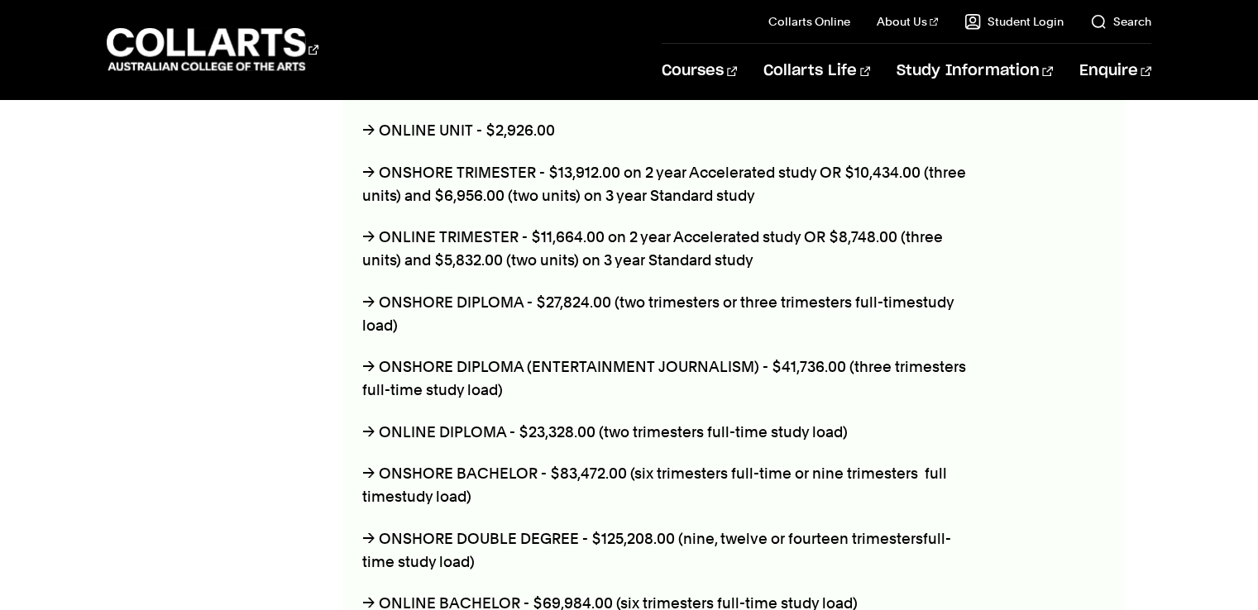
scroll to position [1678, 0]
